Goal: Communication & Community: Share content

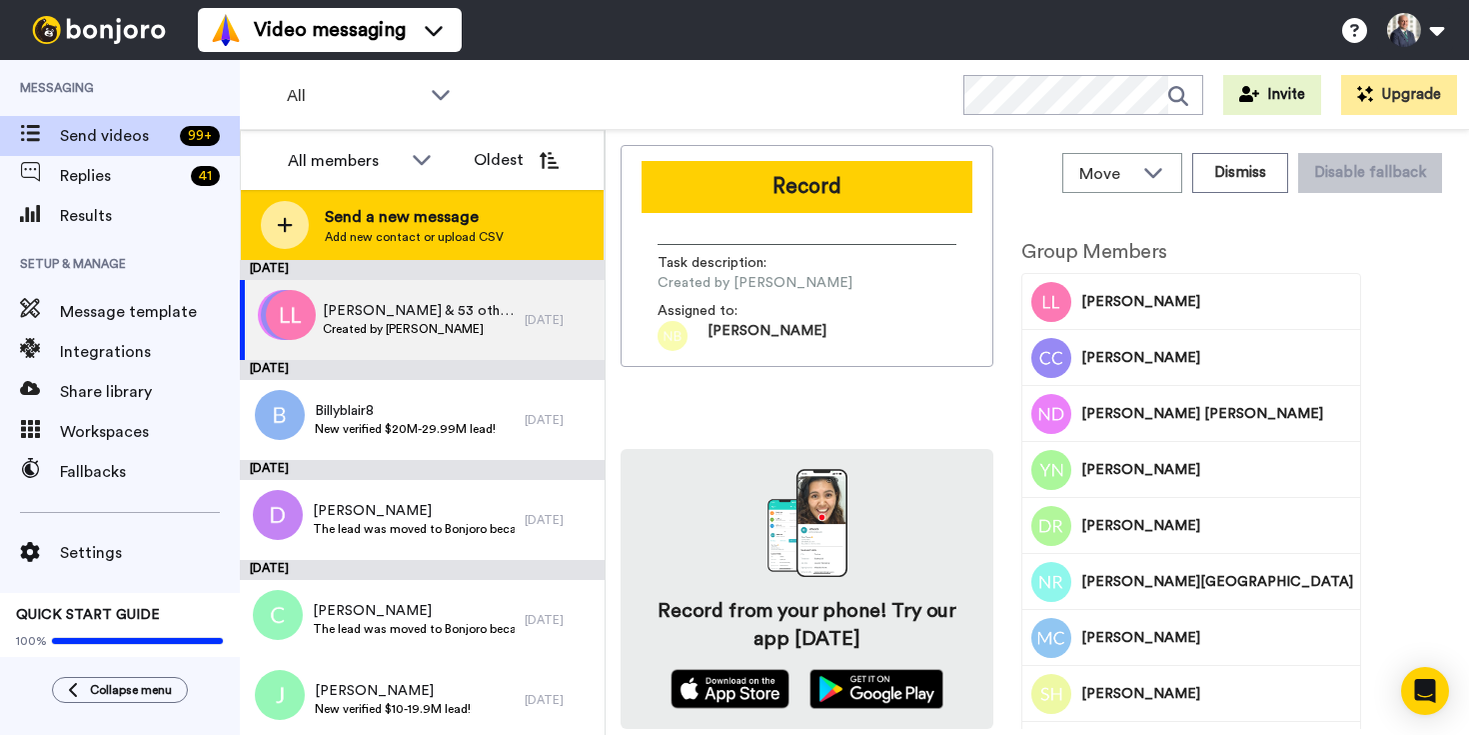
click at [398, 224] on span "Send a new message" at bounding box center [414, 217] width 179 height 24
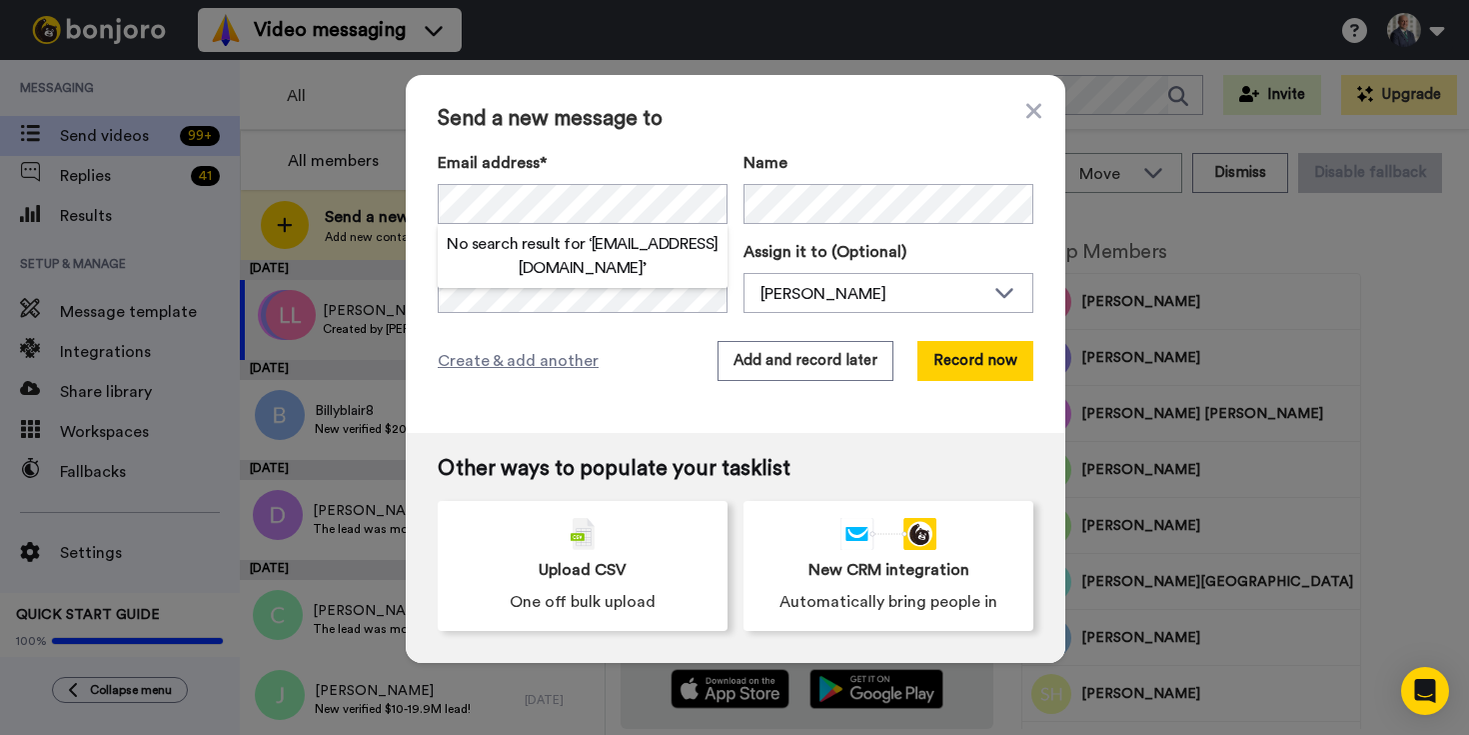
click at [619, 247] on h2 "No search result for ‘ [EMAIL_ADDRESS][DOMAIN_NAME] ’" at bounding box center [583, 256] width 290 height 48
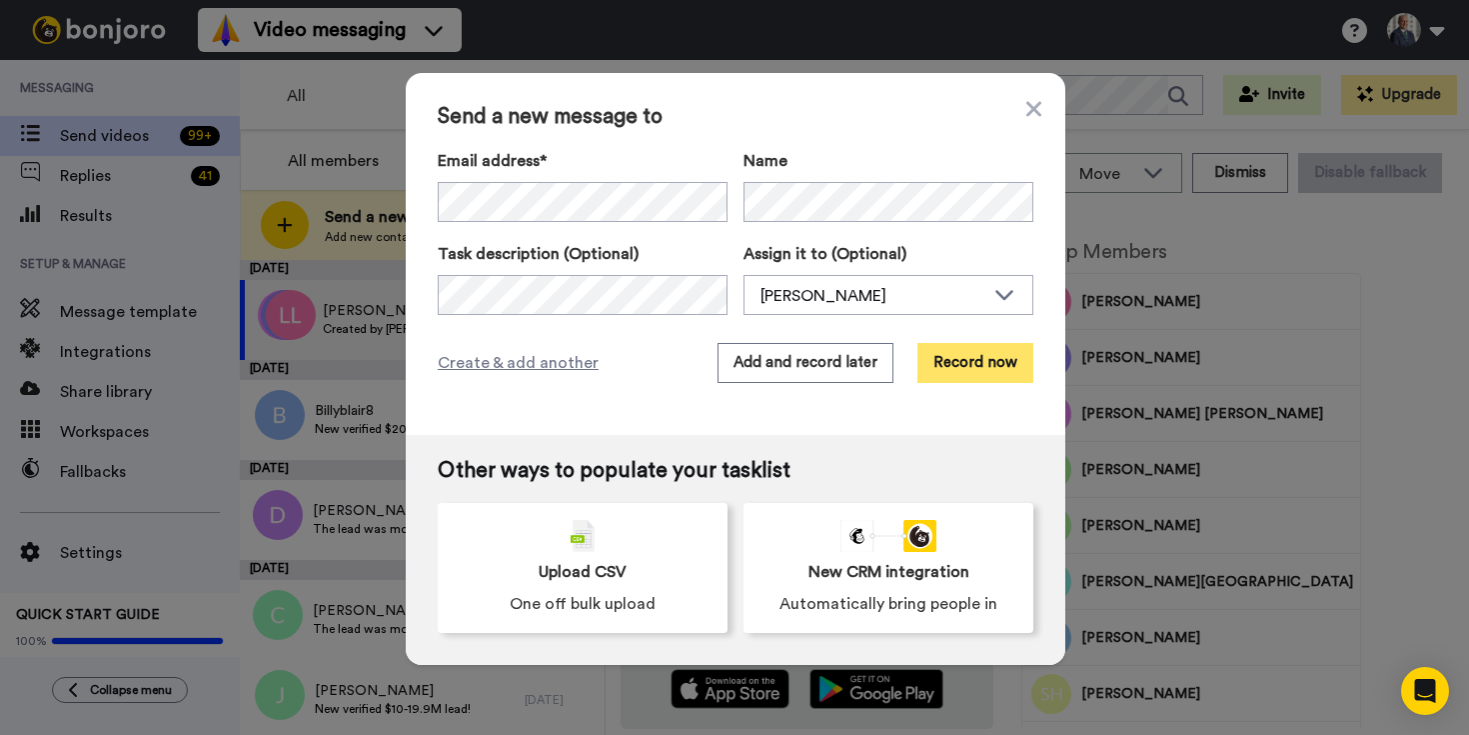
click at [993, 361] on button "Record now" at bounding box center [975, 363] width 116 height 40
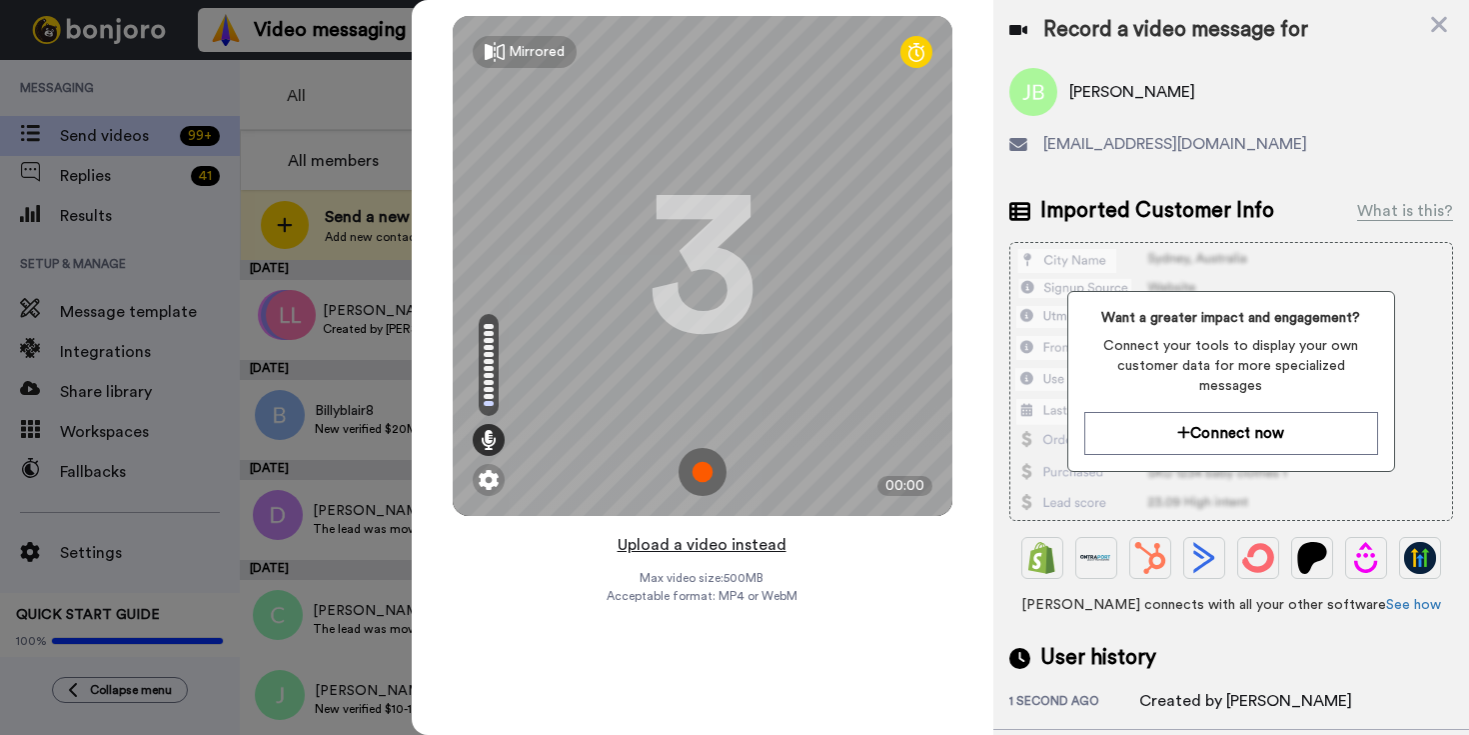
click at [750, 552] on button "Upload a video instead" at bounding box center [702, 545] width 181 height 26
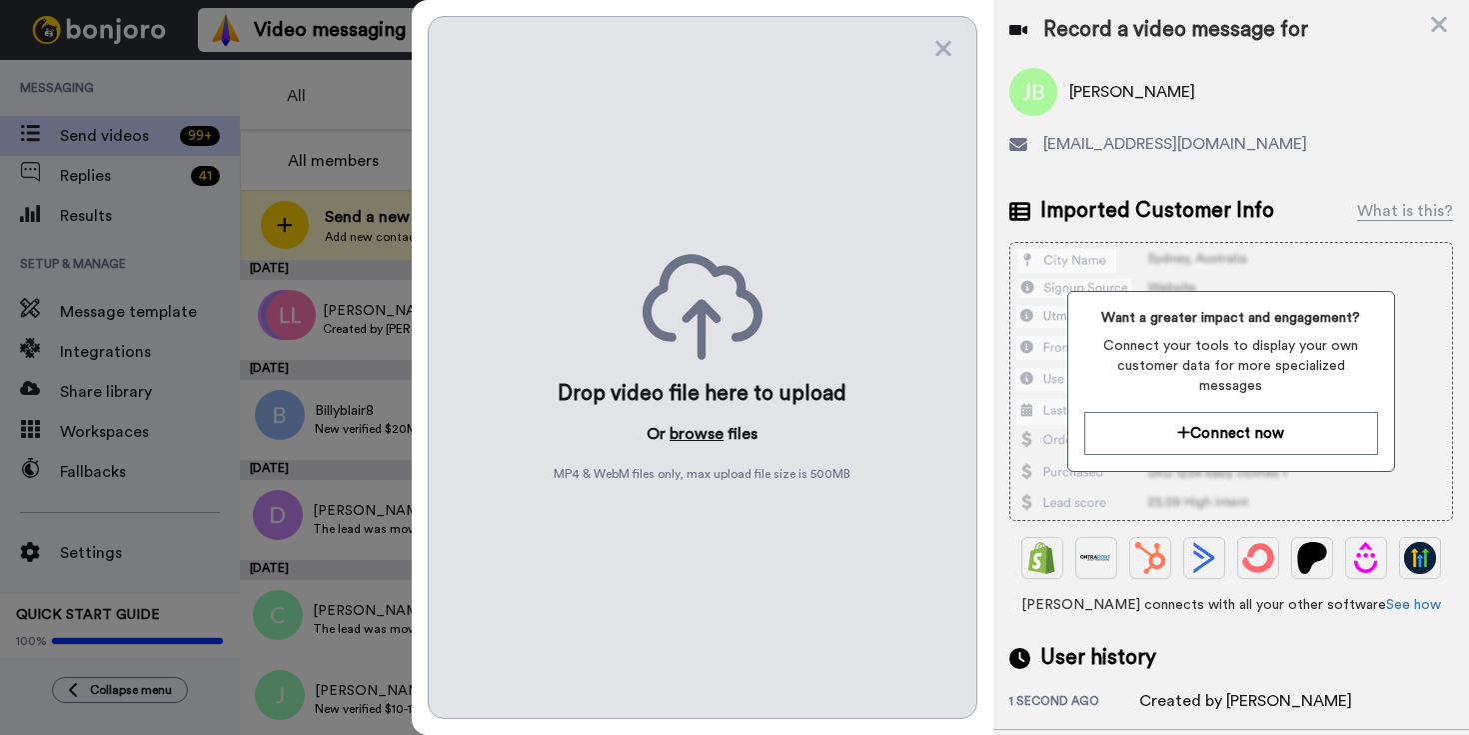
click at [694, 438] on button "browse" at bounding box center [697, 434] width 54 height 24
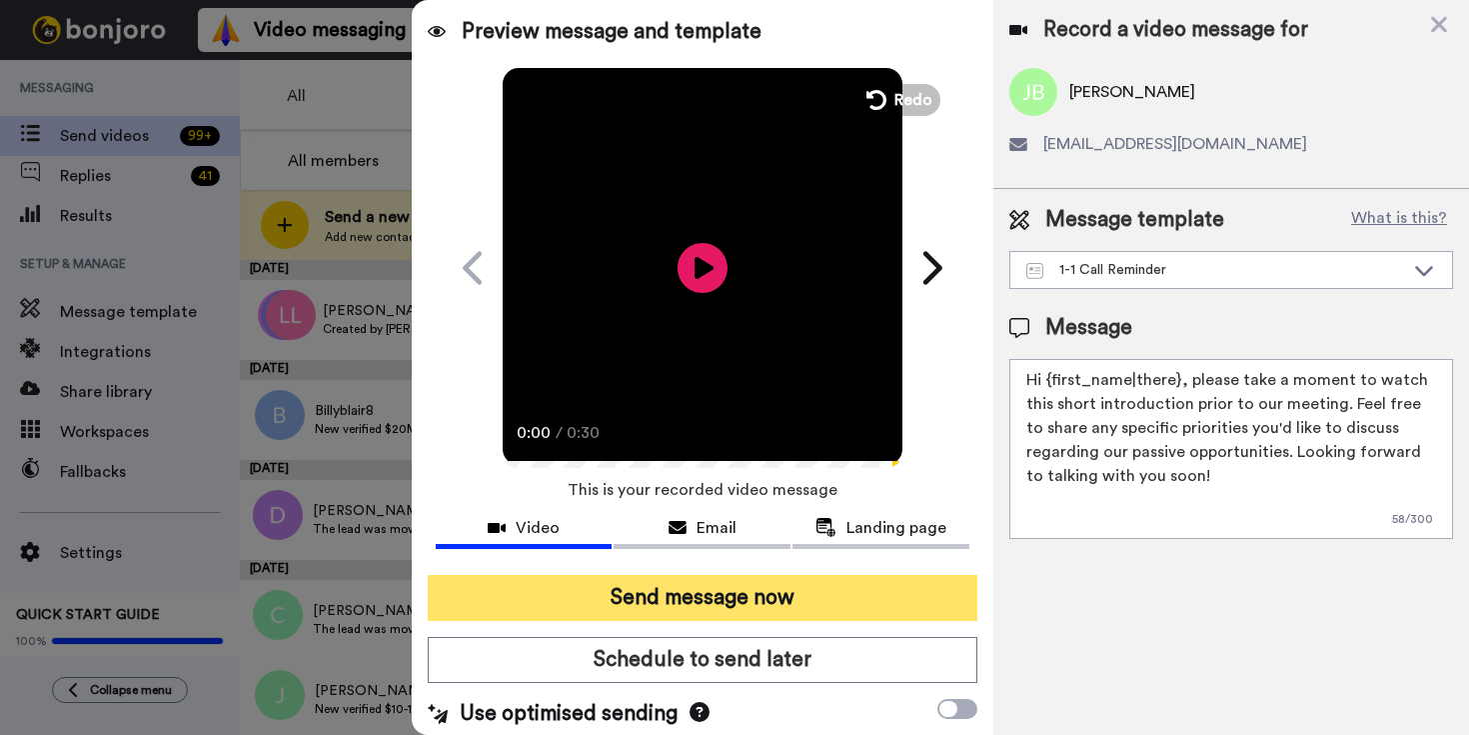
click at [731, 605] on button "Send message now" at bounding box center [703, 598] width 550 height 46
